Goal: Find specific page/section: Find specific page/section

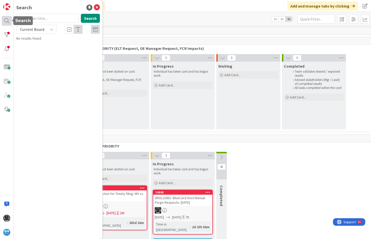
click at [7, 20] on div at bounding box center [7, 21] width 10 height 10
click at [33, 17] on input "text" at bounding box center [47, 18] width 63 height 9
type input "cancel request"
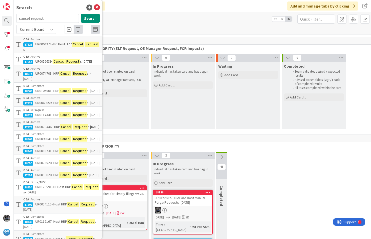
click at [50, 117] on span "UR0117341- HRP" at bounding box center [47, 115] width 24 height 5
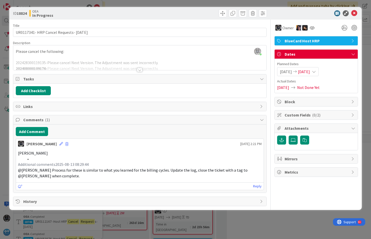
click at [140, 70] on div at bounding box center [140, 70] width 6 height 4
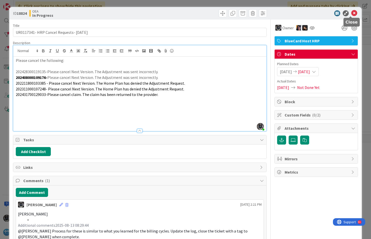
click at [352, 11] on icon at bounding box center [355, 13] width 6 height 6
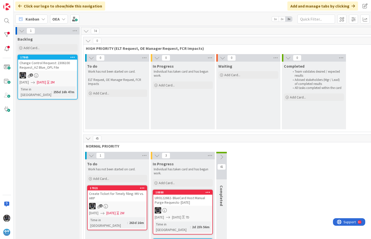
click at [42, 19] on icon at bounding box center [43, 19] width 4 height 4
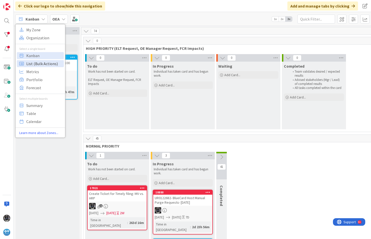
click at [35, 64] on span "List (Bulk Actions)" at bounding box center [44, 64] width 36 height 8
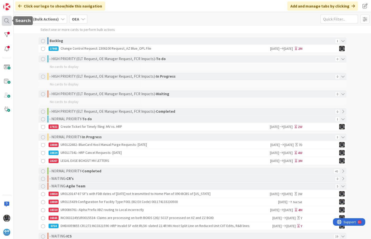
click at [7, 21] on div at bounding box center [7, 21] width 10 height 10
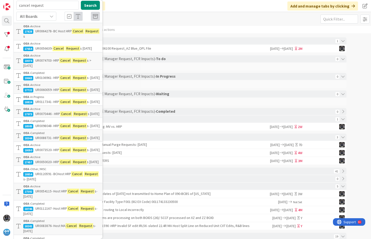
scroll to position [25, 0]
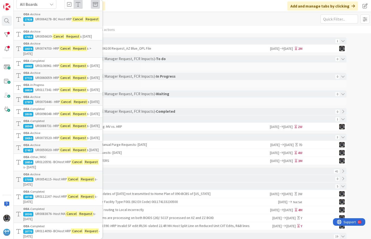
click at [45, 164] on span "UR0120591- BCHost HRP" at bounding box center [53, 162] width 36 height 5
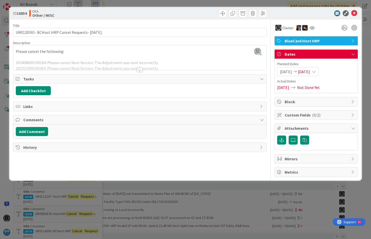
click at [140, 71] on div at bounding box center [140, 70] width 6 height 4
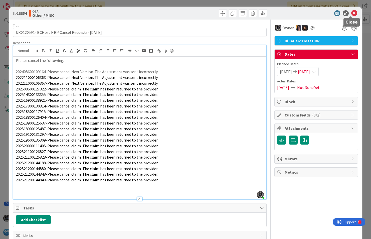
click at [352, 13] on icon at bounding box center [355, 13] width 6 height 6
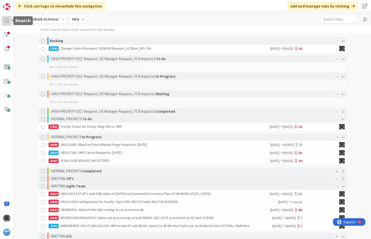
click at [6, 20] on div at bounding box center [7, 21] width 10 height 10
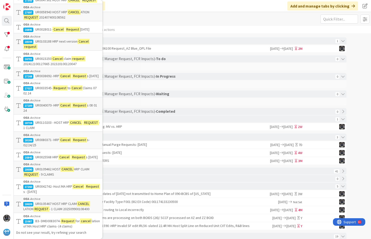
scroll to position [628, 0]
